Goal: Use online tool/utility

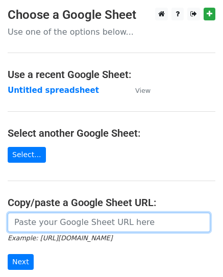
click at [42, 221] on input "url" at bounding box center [109, 222] width 203 height 19
paste input "https://docs.google.com/spreadsheets/d/1i6MJCMGE_NuT9V0c9BNttBxkXljw6GDjWw68ceW…"
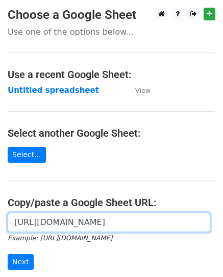
scroll to position [127, 0]
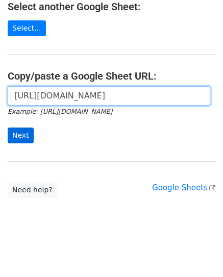
type input "https://docs.google.com/spreadsheets/d/1i6MJCMGE_NuT9V0c9BNttBxkXljw6GDjWw68ceW…"
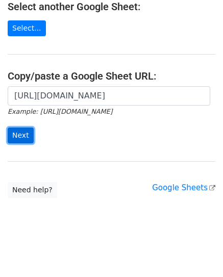
click at [17, 141] on input "Next" at bounding box center [21, 136] width 26 height 16
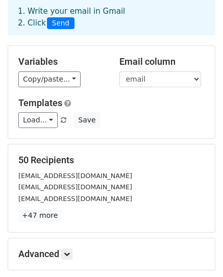
scroll to position [153, 0]
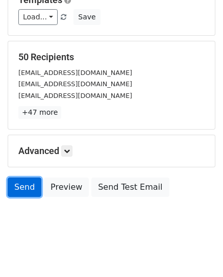
click at [26, 185] on link "Send" at bounding box center [25, 187] width 34 height 19
